Goal: Transaction & Acquisition: Purchase product/service

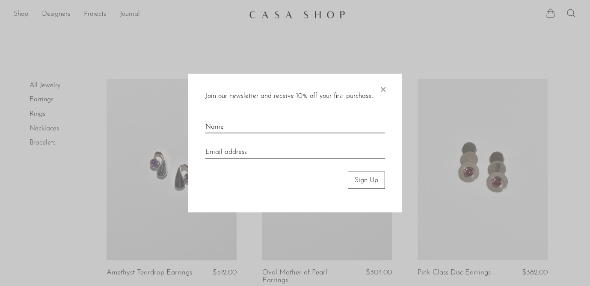
click at [387, 58] on div at bounding box center [295, 143] width 590 height 286
click at [385, 89] on span "×" at bounding box center [383, 87] width 9 height 27
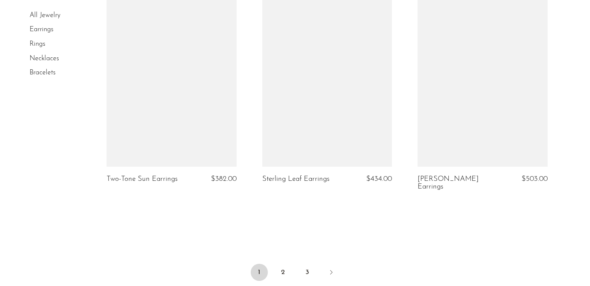
scroll to position [2573, 0]
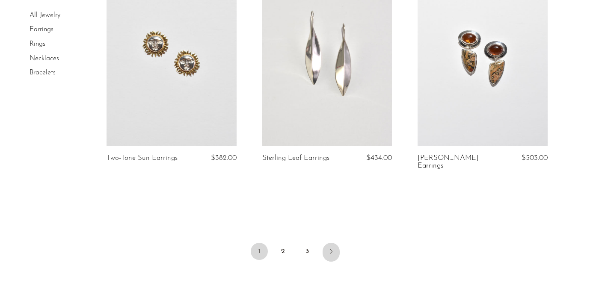
click at [330, 248] on icon "Next" at bounding box center [331, 251] width 7 height 7
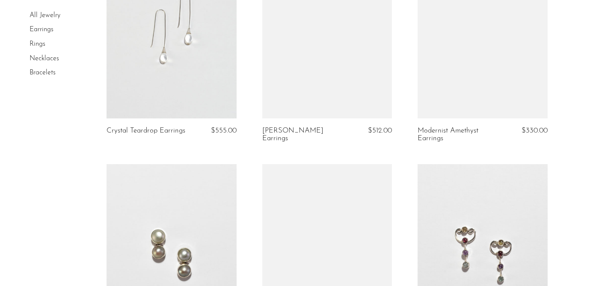
scroll to position [1254, 0]
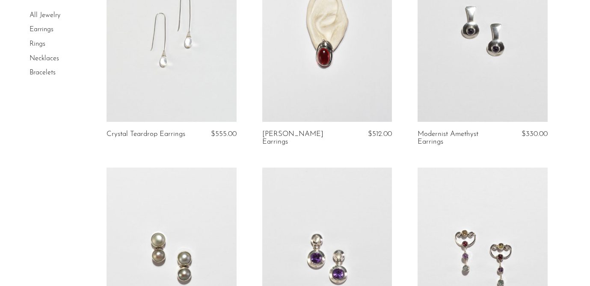
click at [488, 53] on link at bounding box center [483, 31] width 130 height 182
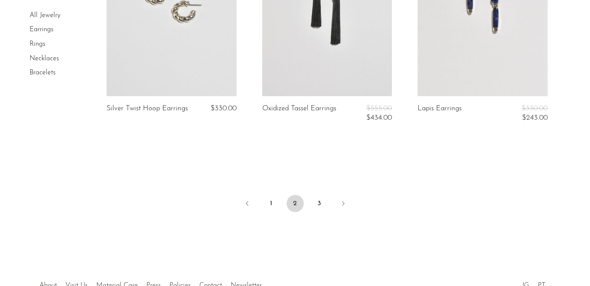
scroll to position [2487, 0]
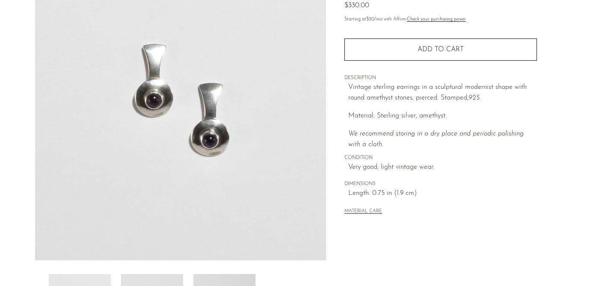
scroll to position [174, 0]
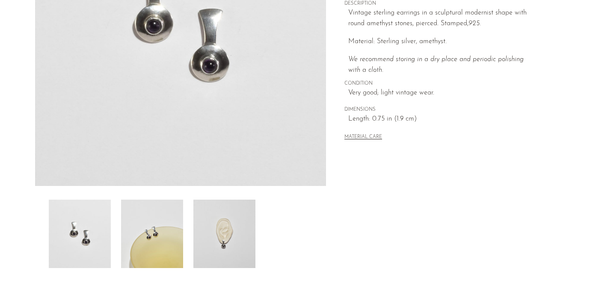
click at [179, 227] on img at bounding box center [152, 234] width 62 height 68
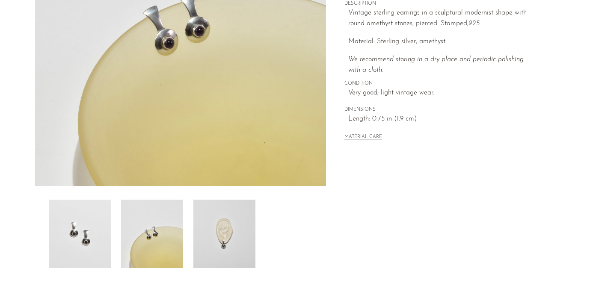
click at [217, 219] on img at bounding box center [224, 234] width 62 height 68
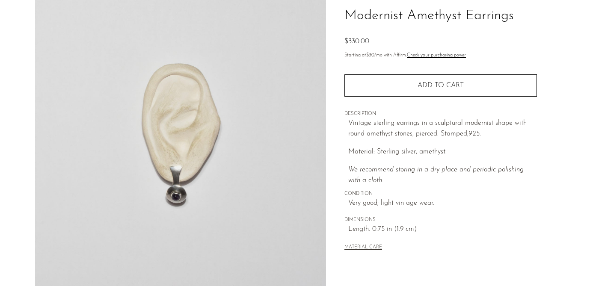
scroll to position [57, 0]
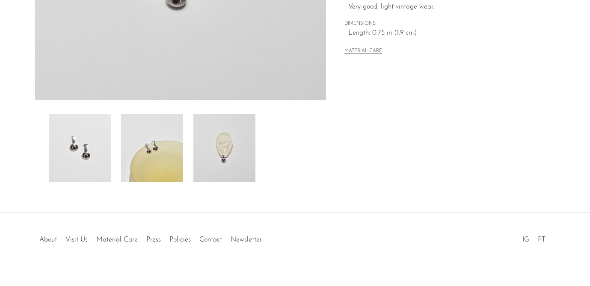
click at [177, 180] on img at bounding box center [152, 148] width 62 height 68
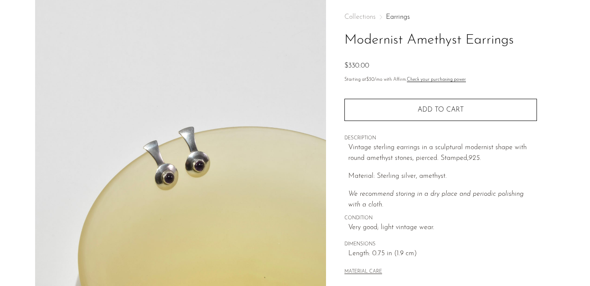
scroll to position [0, 0]
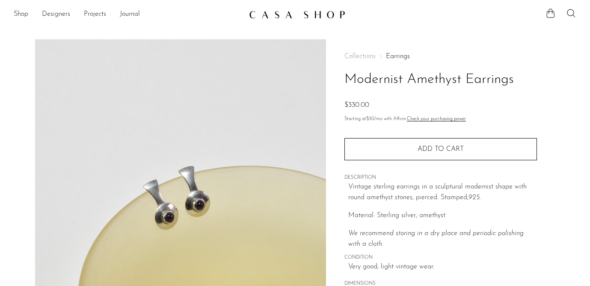
click at [310, 24] on main "Modernist Amethyst Earrings $330.00" at bounding box center [295, 247] width 590 height 451
click at [307, 13] on img at bounding box center [297, 14] width 96 height 9
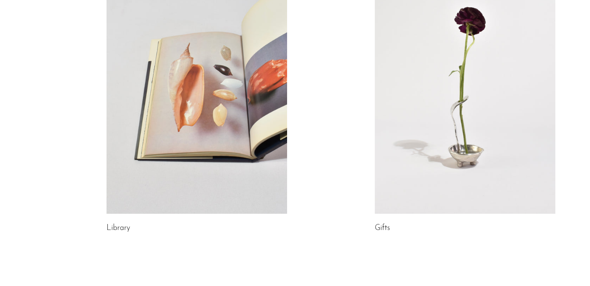
scroll to position [546, 0]
